Goal: Navigation & Orientation: Find specific page/section

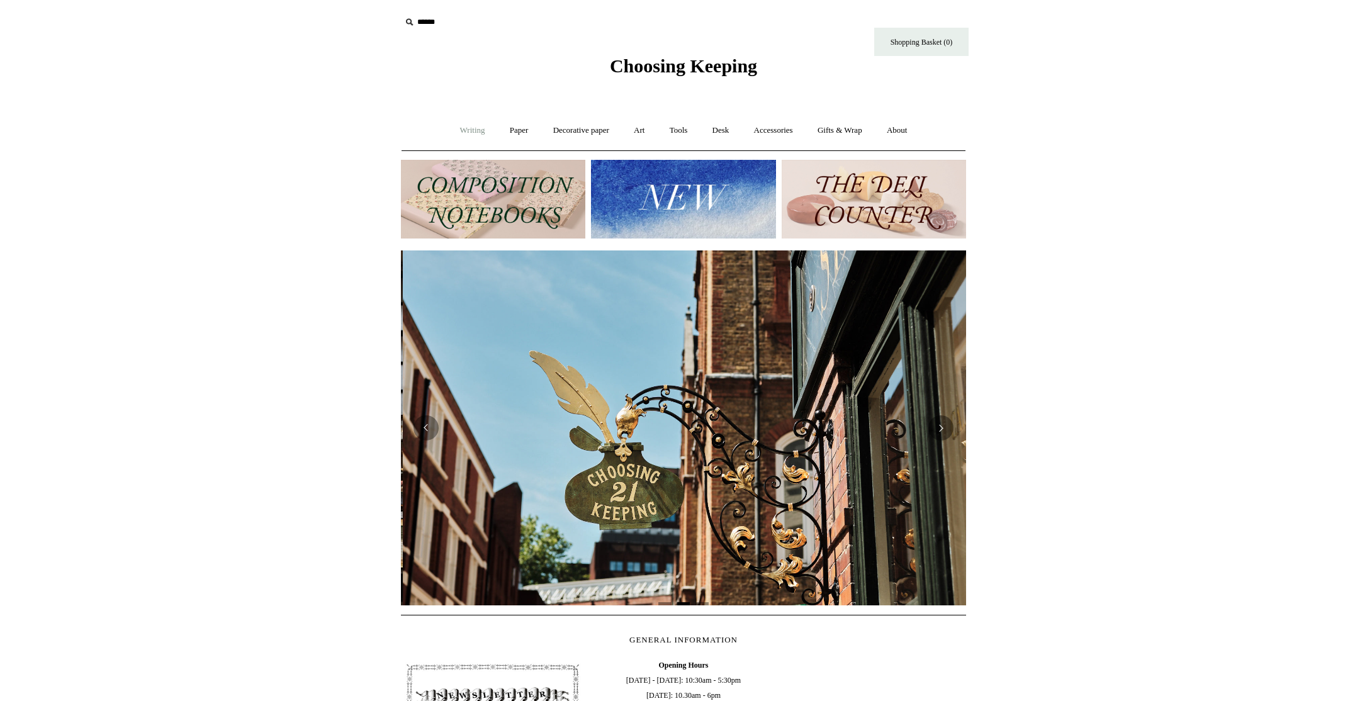
scroll to position [0, 565]
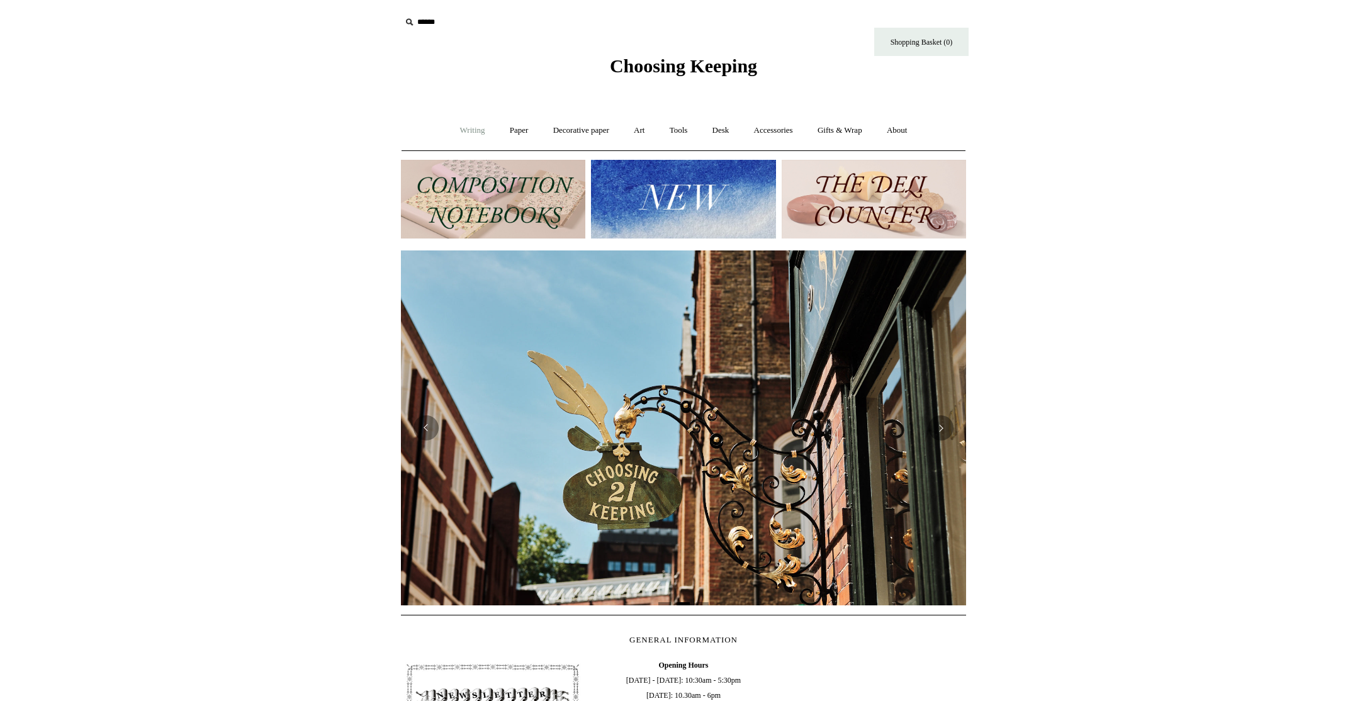
click at [472, 131] on link "Writing +" at bounding box center [473, 130] width 48 height 33
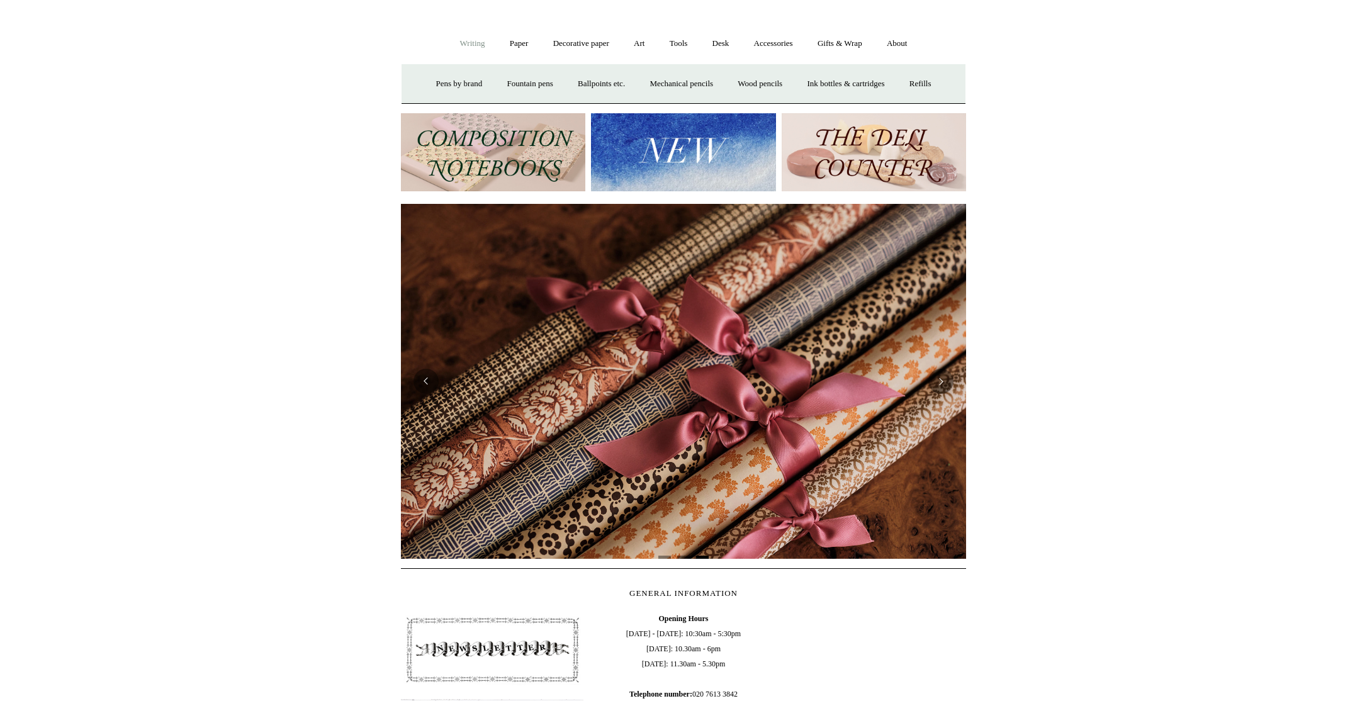
scroll to position [0, 0]
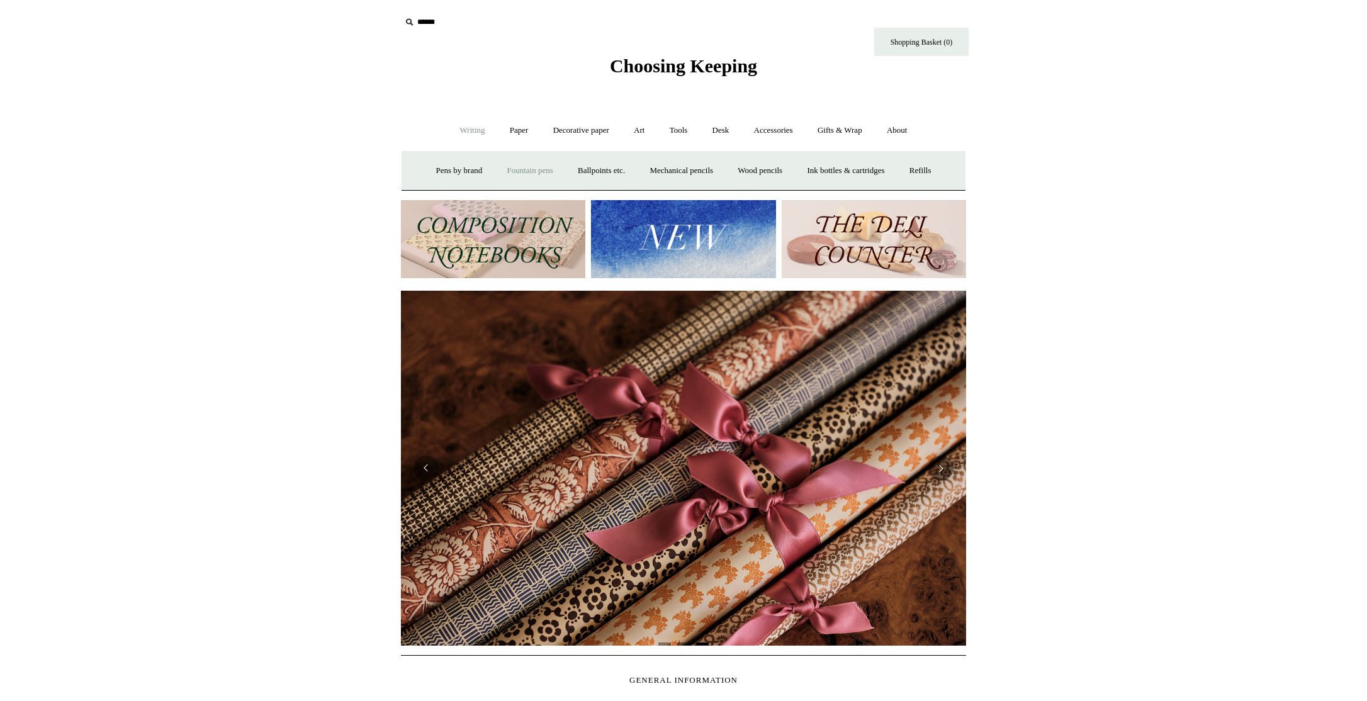
click at [496, 169] on link "Fountain pens +" at bounding box center [529, 170] width 69 height 33
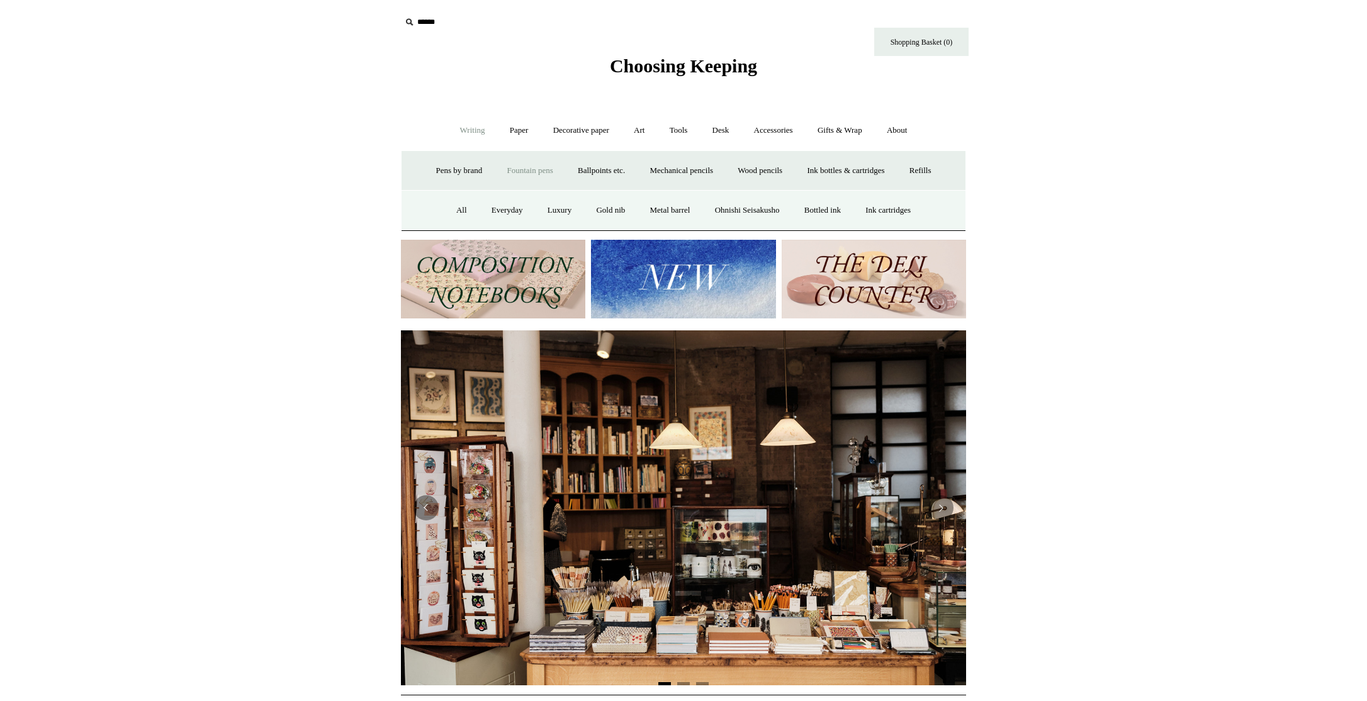
click at [449, 132] on link "Writing -" at bounding box center [473, 130] width 48 height 33
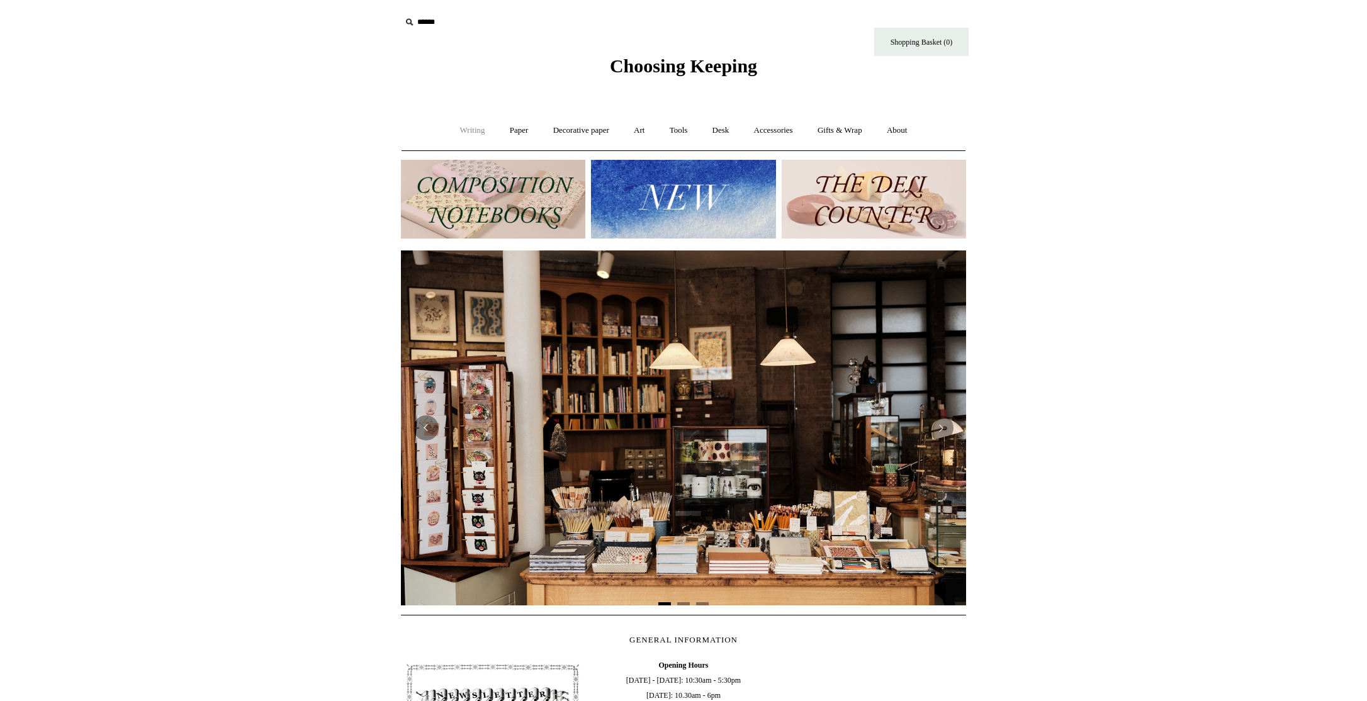
click at [473, 135] on link "Writing +" at bounding box center [473, 130] width 48 height 33
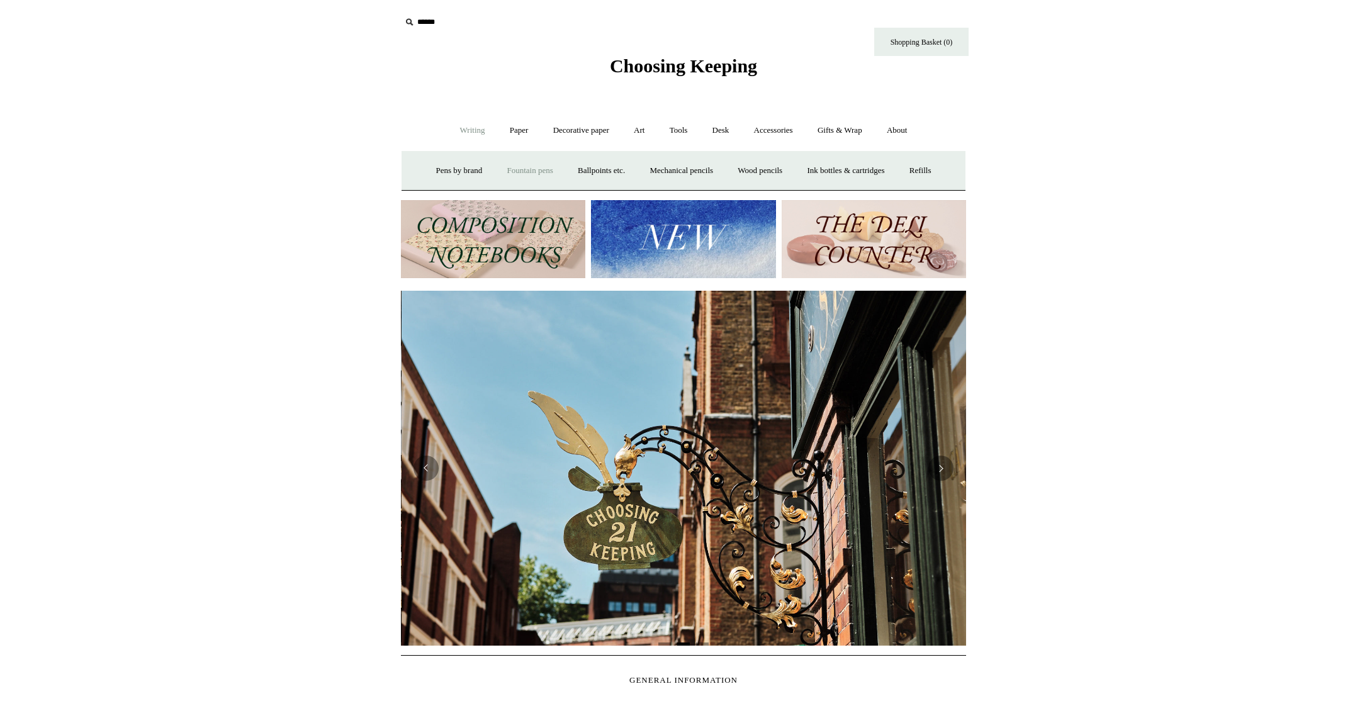
scroll to position [0, 565]
click at [526, 267] on img at bounding box center [493, 239] width 184 height 79
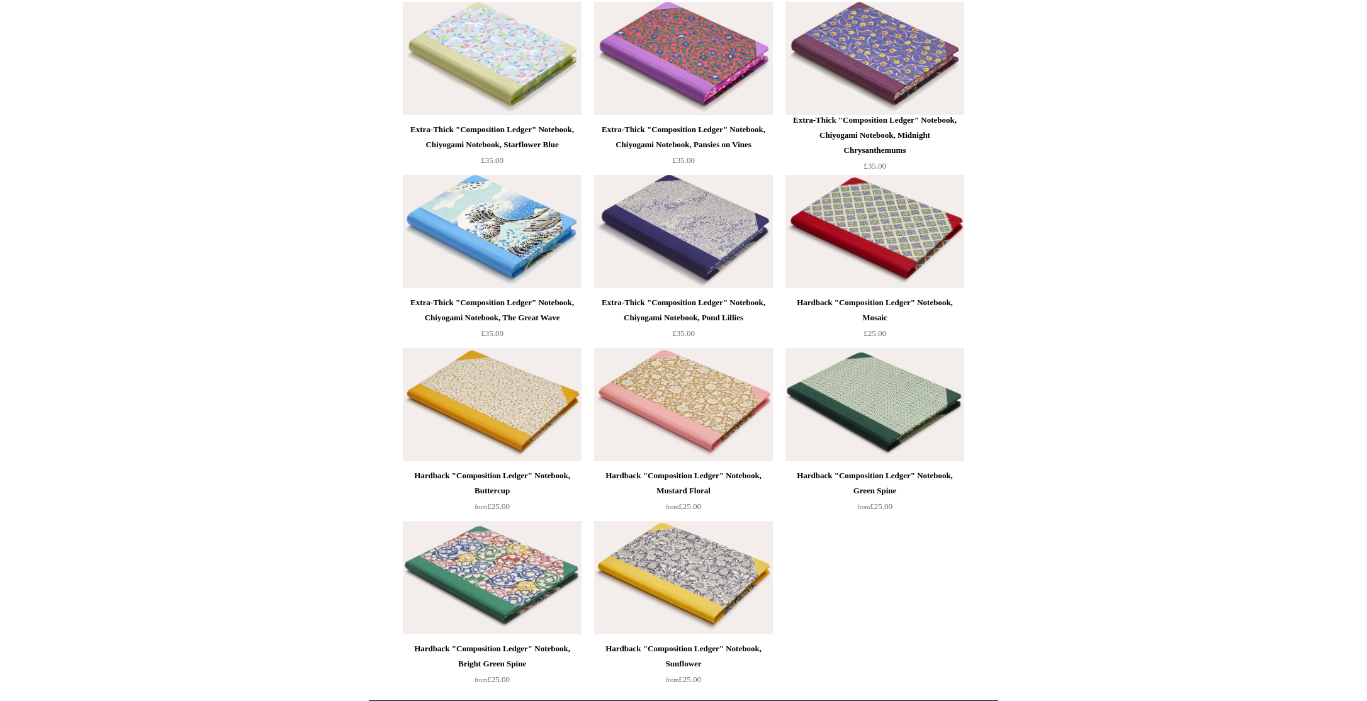
scroll to position [4837, 0]
